Goal: Information Seeking & Learning: Compare options

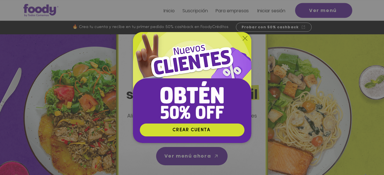
click at [245, 38] on icon "Volver al sitio" at bounding box center [245, 38] width 5 height 5
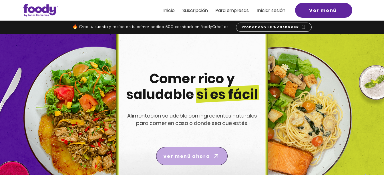
click at [180, 153] on span "Ver menú ahora" at bounding box center [186, 156] width 47 height 7
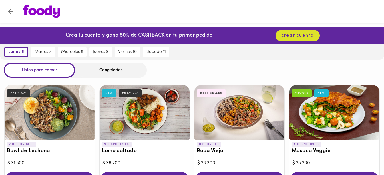
click at [6, 8] on button "Volver" at bounding box center [10, 12] width 14 height 14
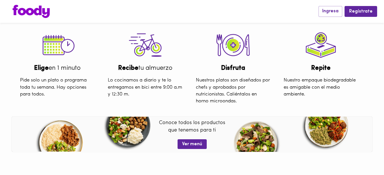
scroll to position [168, 0]
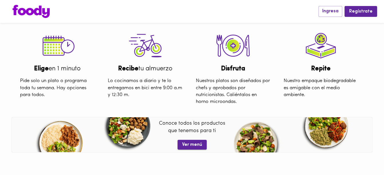
click at [196, 142] on span "Ver menú" at bounding box center [192, 144] width 20 height 5
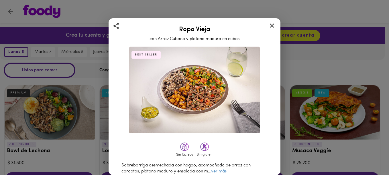
click at [272, 27] on icon at bounding box center [271, 25] width 7 height 7
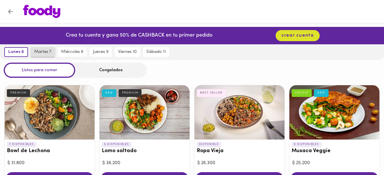
click at [47, 53] on span "martes 7" at bounding box center [42, 52] width 17 height 5
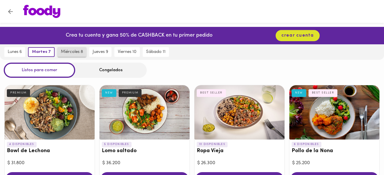
click at [71, 52] on span "miércoles 8" at bounding box center [72, 52] width 22 height 5
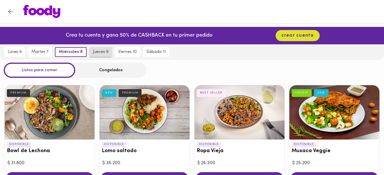
click at [101, 54] on span "jueves 9" at bounding box center [100, 52] width 15 height 5
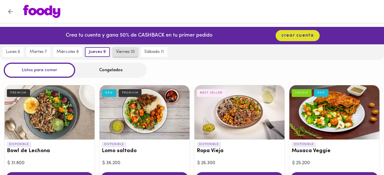
click at [126, 55] on button "viernes 10" at bounding box center [125, 52] width 25 height 10
click at [113, 69] on div "Congelados" at bounding box center [111, 70] width 72 height 15
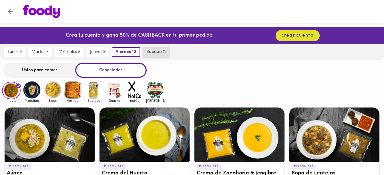
click at [164, 55] on span "sábado 11" at bounding box center [156, 52] width 19 height 5
click at [126, 50] on span "viernes 10" at bounding box center [124, 52] width 19 height 5
click at [101, 54] on span "jueves 9" at bounding box center [97, 52] width 15 height 5
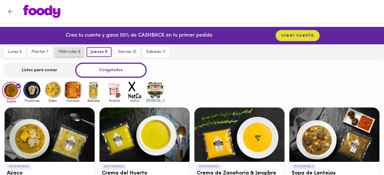
click at [80, 54] on span "miércoles 8" at bounding box center [69, 52] width 22 height 5
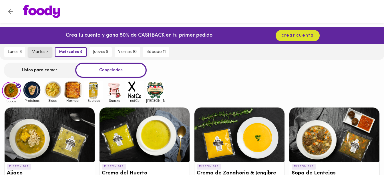
click at [47, 54] on span "martes 7" at bounding box center [39, 52] width 17 height 5
click at [60, 67] on div "Listos para comer" at bounding box center [40, 70] width 72 height 15
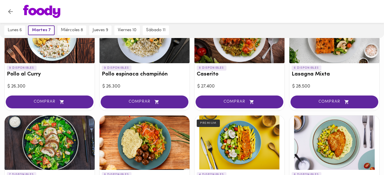
scroll to position [185, 0]
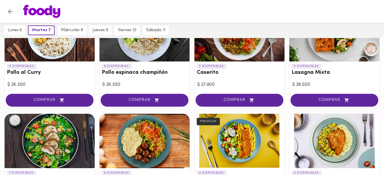
click at [380, 94] on div "4 DISPONIBLES Bowl de Lechona PREMIUM $ 31.800 COMPRAR 5 DISPONIBLES Lomo salta…" at bounding box center [192, 111] width 384 height 431
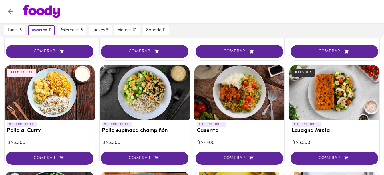
scroll to position [126, 0]
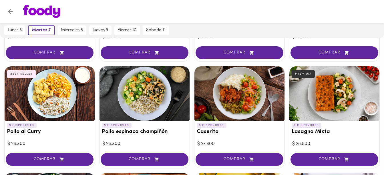
click at [234, 89] on div at bounding box center [240, 93] width 90 height 54
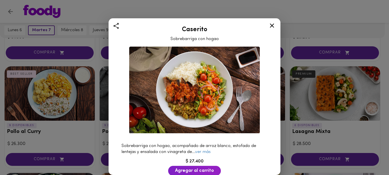
click at [235, 94] on img at bounding box center [194, 90] width 131 height 87
click at [206, 151] on link "ver más" at bounding box center [202, 152] width 15 height 4
click at [271, 29] on icon at bounding box center [271, 25] width 7 height 7
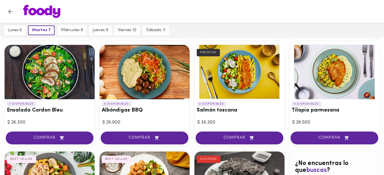
scroll to position [246, 0]
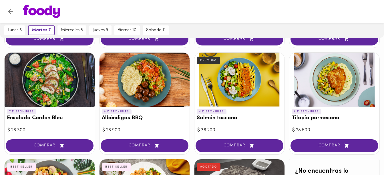
click at [141, 85] on div at bounding box center [145, 80] width 90 height 54
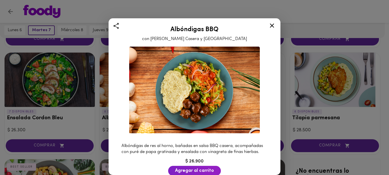
click at [270, 26] on icon at bounding box center [271, 25] width 7 height 7
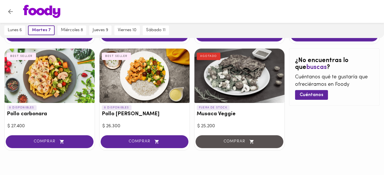
scroll to position [360, 0]
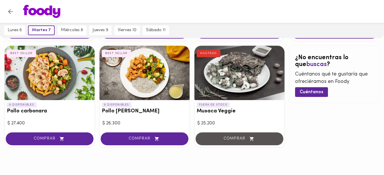
click at [46, 78] on div at bounding box center [50, 73] width 90 height 54
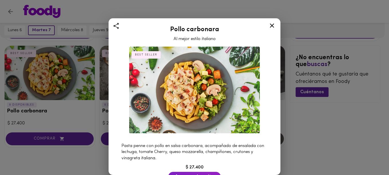
click at [271, 24] on icon at bounding box center [272, 25] width 4 height 4
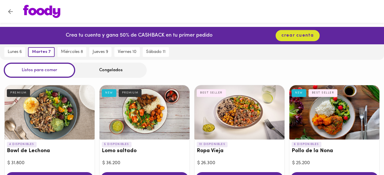
click at [233, 115] on div at bounding box center [240, 112] width 90 height 54
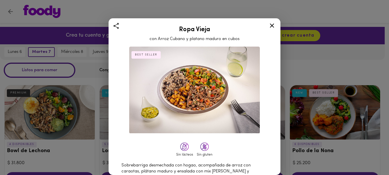
click at [272, 28] on icon at bounding box center [271, 25] width 7 height 7
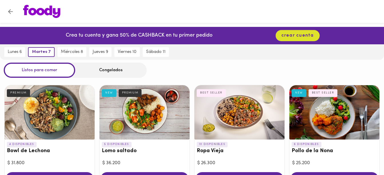
click at [330, 118] on div at bounding box center [335, 112] width 90 height 54
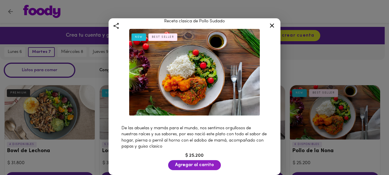
scroll to position [16, 0]
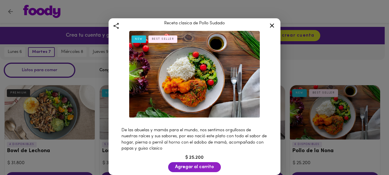
click at [273, 28] on icon at bounding box center [271, 25] width 7 height 7
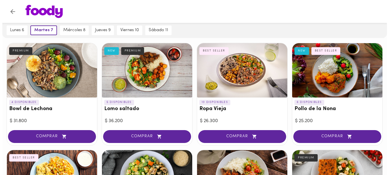
scroll to position [44, 0]
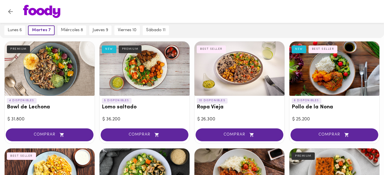
click at [38, 58] on div at bounding box center [50, 69] width 90 height 54
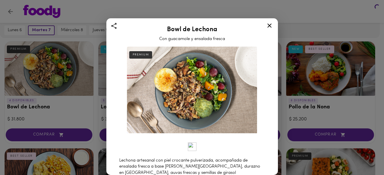
click at [50, 70] on div at bounding box center [192, 87] width 384 height 175
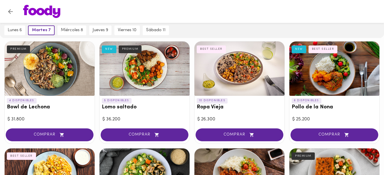
click at [50, 70] on div at bounding box center [50, 69] width 90 height 54
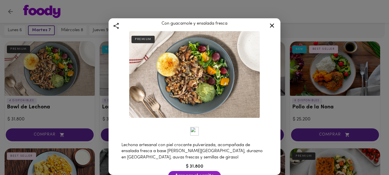
scroll to position [16, 0]
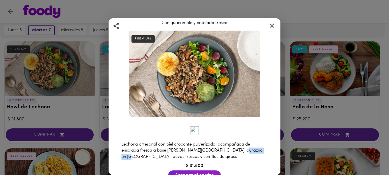
drag, startPoint x: 236, startPoint y: 147, endPoint x: 258, endPoint y: 147, distance: 22.9
click at [258, 147] on span "Lechona artesanal con piel crocante pulverizada, acompañada de ensalada fresca …" at bounding box center [191, 151] width 141 height 17
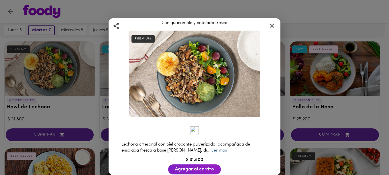
click at [213, 149] on link "ver más" at bounding box center [218, 151] width 15 height 4
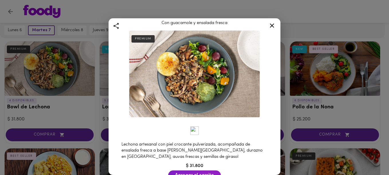
click at [272, 25] on icon at bounding box center [272, 25] width 4 height 4
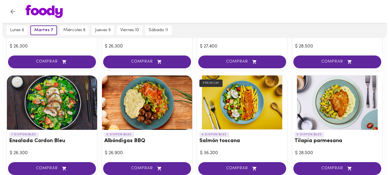
scroll to position [232, 0]
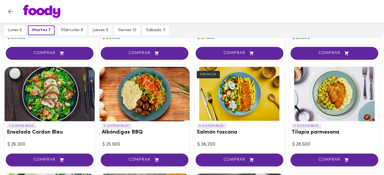
click at [331, 100] on div at bounding box center [335, 94] width 90 height 54
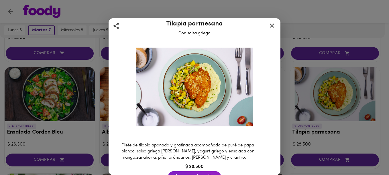
scroll to position [7, 0]
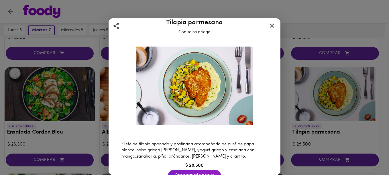
click at [271, 27] on icon at bounding box center [272, 25] width 4 height 4
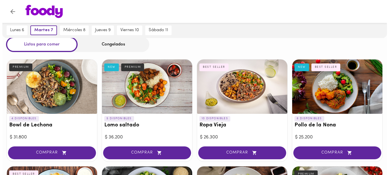
scroll to position [23, 0]
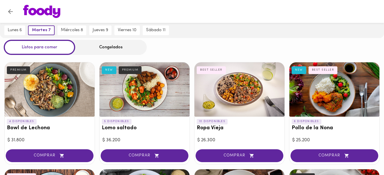
click at [334, 97] on div at bounding box center [335, 89] width 90 height 54
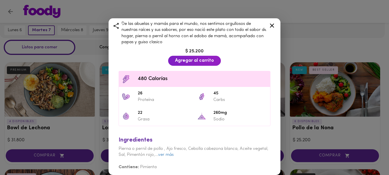
scroll to position [123, 0]
click at [173, 153] on link "ver más" at bounding box center [165, 154] width 15 height 4
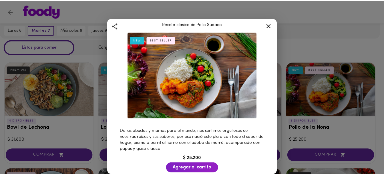
scroll to position [0, 0]
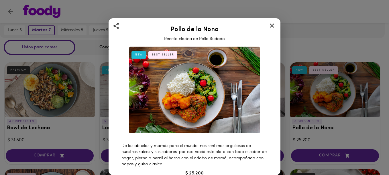
click at [271, 25] on icon at bounding box center [271, 25] width 7 height 7
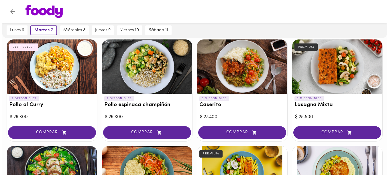
scroll to position [154, 0]
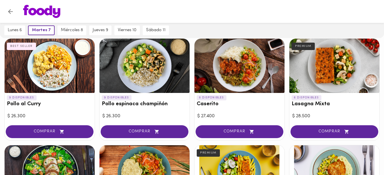
click at [50, 61] on div at bounding box center [50, 66] width 90 height 54
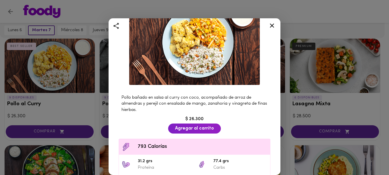
scroll to position [14, 0]
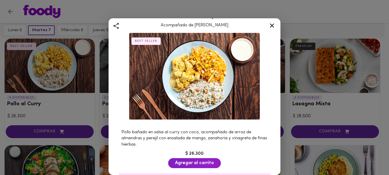
click at [272, 25] on icon at bounding box center [272, 25] width 4 height 4
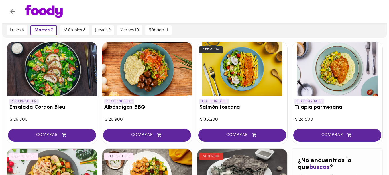
scroll to position [259, 0]
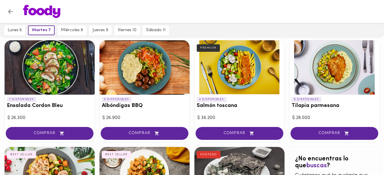
click at [151, 62] on div at bounding box center [145, 67] width 90 height 54
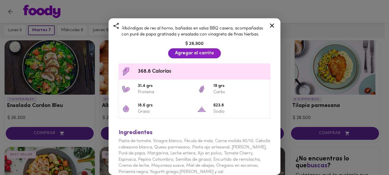
scroll to position [141, 0]
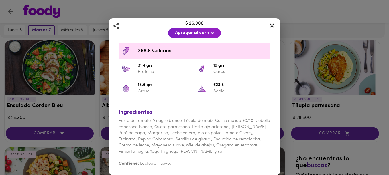
click at [274, 26] on icon at bounding box center [271, 25] width 7 height 7
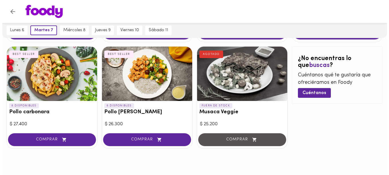
scroll to position [360, 0]
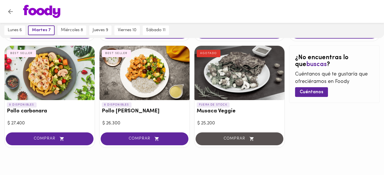
click at [40, 78] on div at bounding box center [50, 73] width 90 height 54
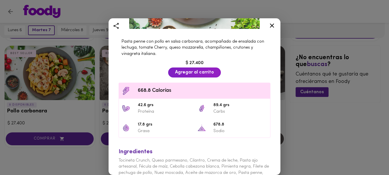
scroll to position [147, 0]
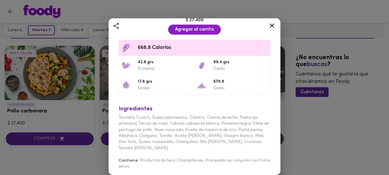
click at [275, 23] on icon at bounding box center [271, 25] width 7 height 7
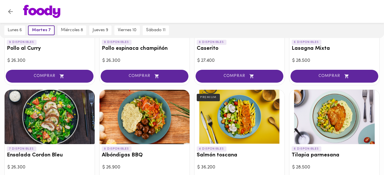
scroll to position [210, 0]
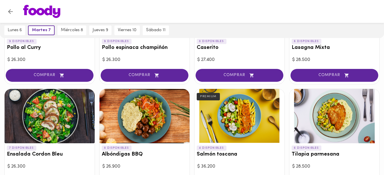
click at [141, 120] on div at bounding box center [145, 116] width 90 height 54
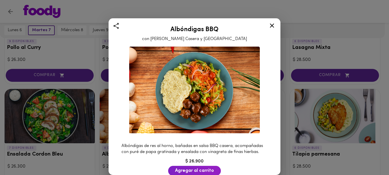
click at [274, 26] on icon at bounding box center [271, 25] width 7 height 7
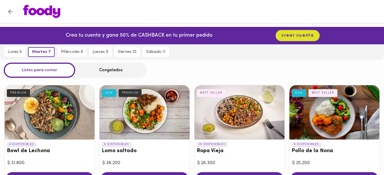
click at [85, 112] on div at bounding box center [50, 112] width 90 height 54
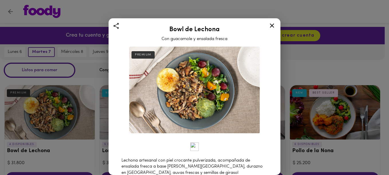
click at [272, 25] on icon at bounding box center [272, 25] width 4 height 4
